Goal: Transaction & Acquisition: Obtain resource

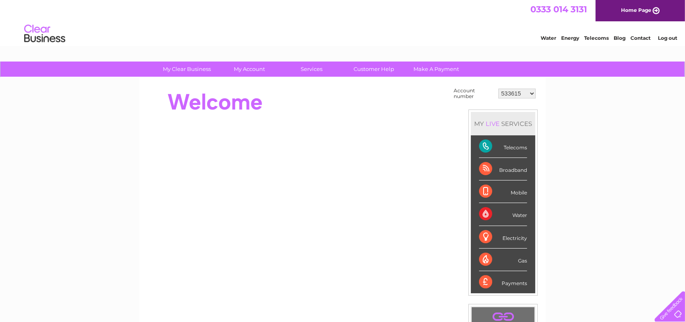
click at [514, 93] on select "533615 1099997 30267359" at bounding box center [516, 94] width 37 height 10
select select "30267359"
click at [499, 89] on select "533615 1099997 30267359" at bounding box center [516, 94] width 37 height 10
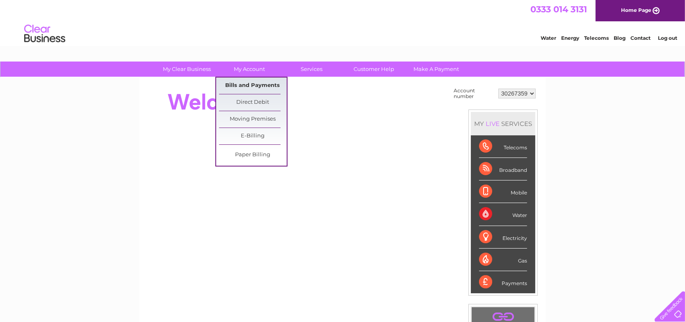
click at [256, 85] on link "Bills and Payments" at bounding box center [253, 86] width 68 height 16
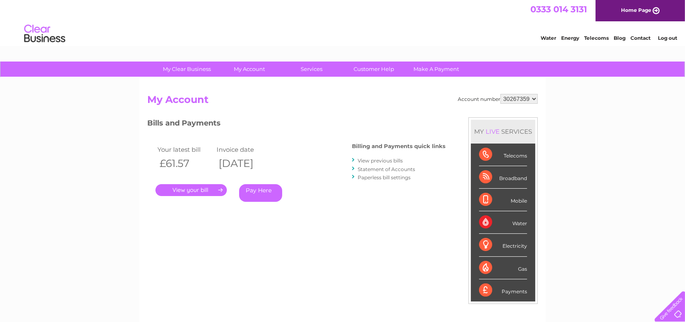
click at [377, 159] on link "View previous bills" at bounding box center [380, 161] width 45 height 6
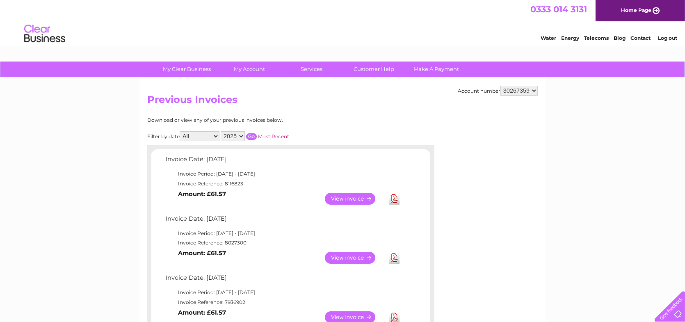
click at [396, 200] on link "Download" at bounding box center [394, 199] width 10 height 12
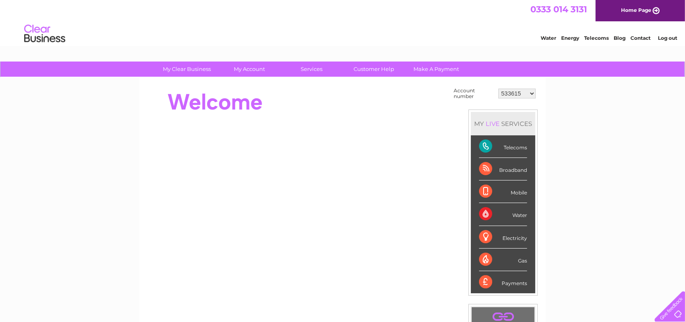
click at [668, 40] on link "Log out" at bounding box center [667, 38] width 19 height 6
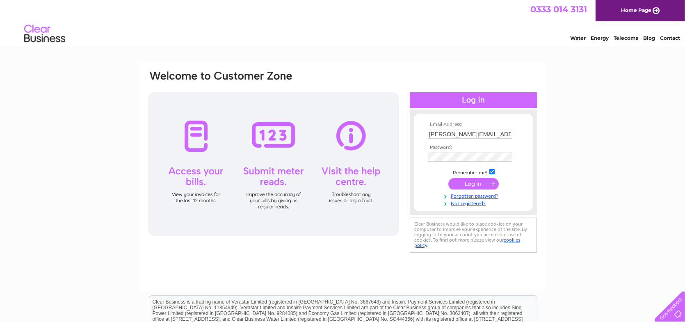
click at [471, 138] on input "mike@vaporever.co.uk" at bounding box center [470, 134] width 84 height 9
type input "clare@vaporever.co.uk"
click at [476, 182] on input "submit" at bounding box center [473, 183] width 50 height 11
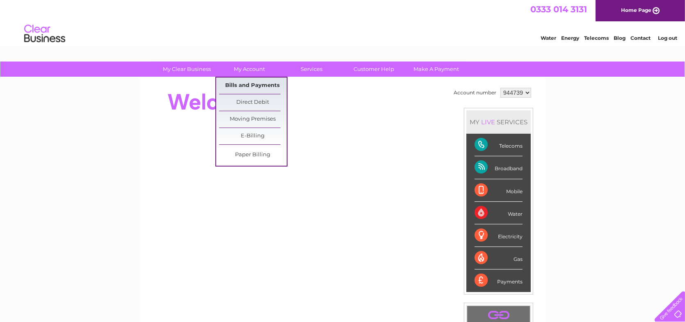
click at [244, 84] on link "Bills and Payments" at bounding box center [253, 86] width 68 height 16
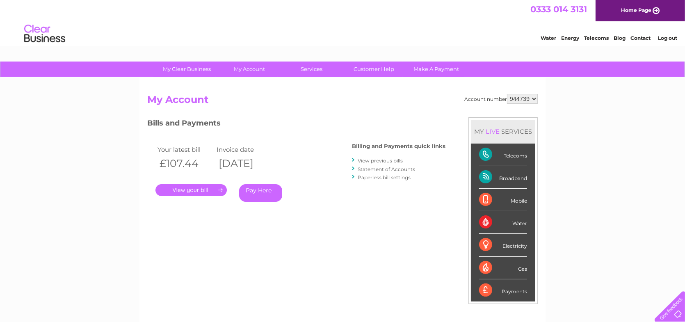
click at [372, 160] on link "View previous bills" at bounding box center [380, 161] width 45 height 6
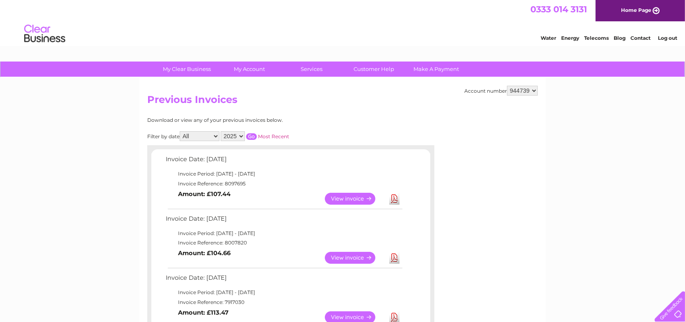
click at [394, 199] on link "Download" at bounding box center [394, 199] width 10 height 12
